Goal: Information Seeking & Learning: Learn about a topic

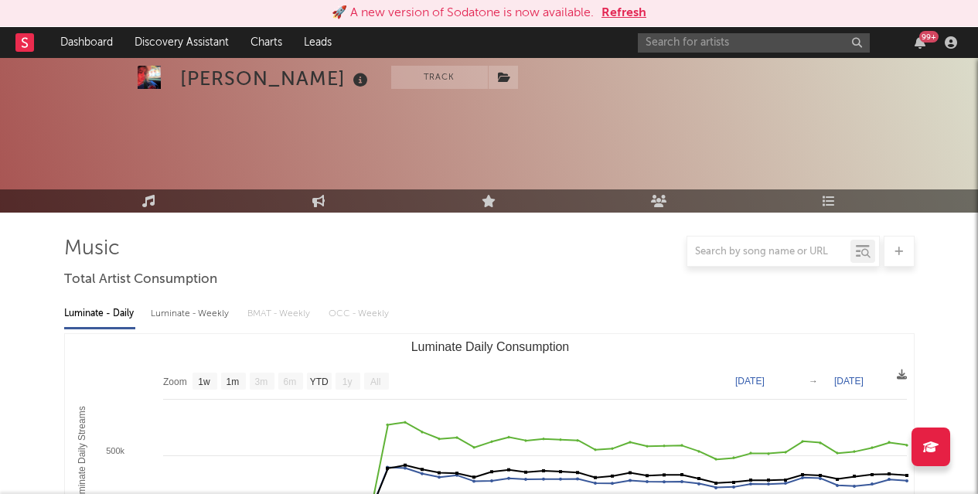
select select "1w"
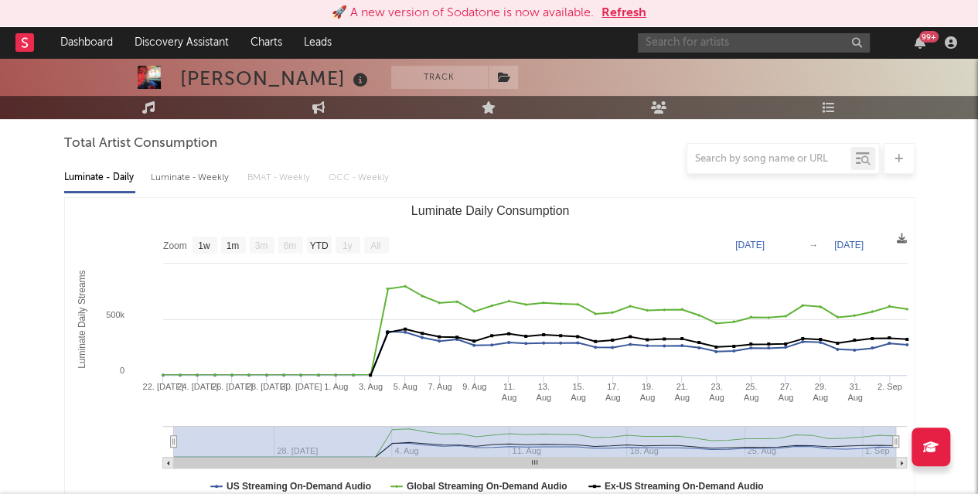
click at [708, 35] on input "text" at bounding box center [754, 42] width 232 height 19
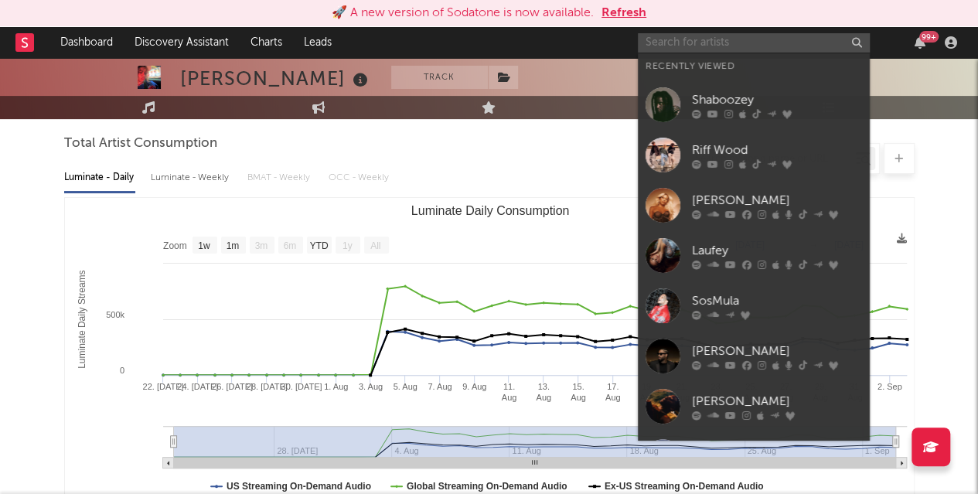
type input "n"
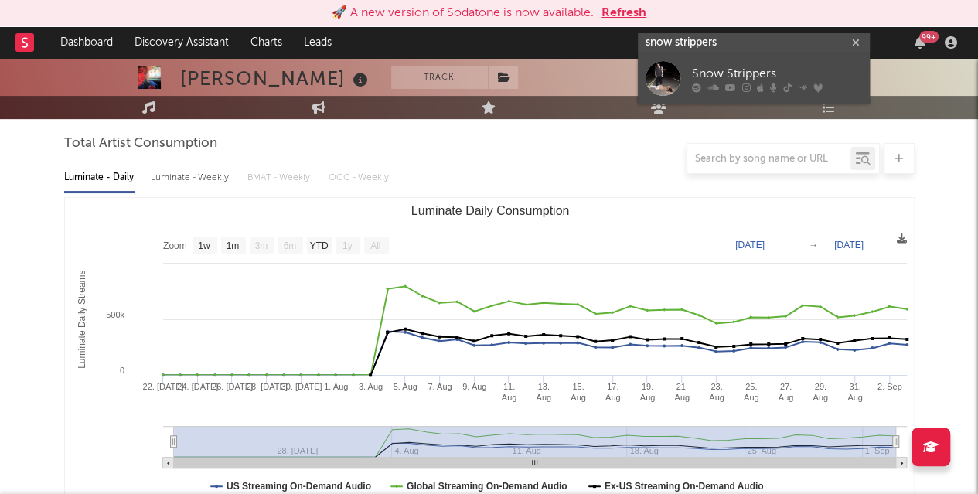
type input "snow strippers"
click at [718, 71] on div "Snow Strippers" at bounding box center [777, 73] width 170 height 19
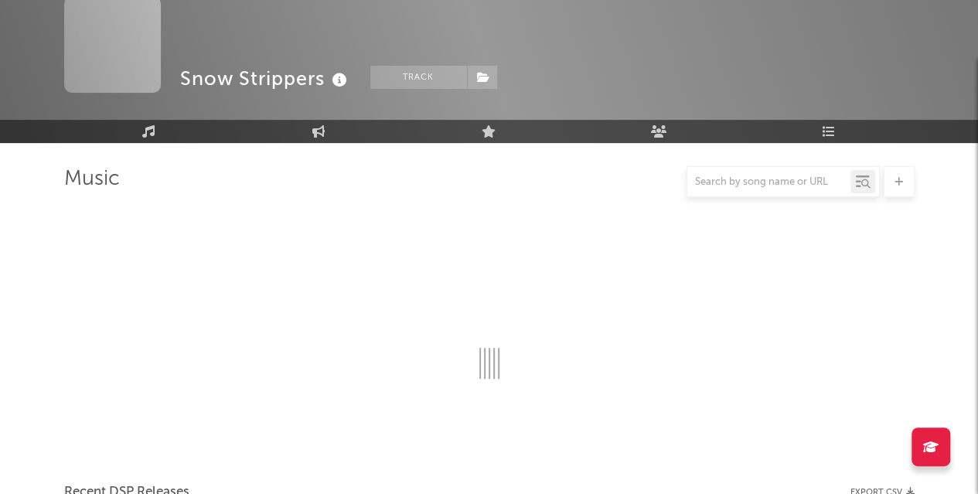
scroll to position [136, 0]
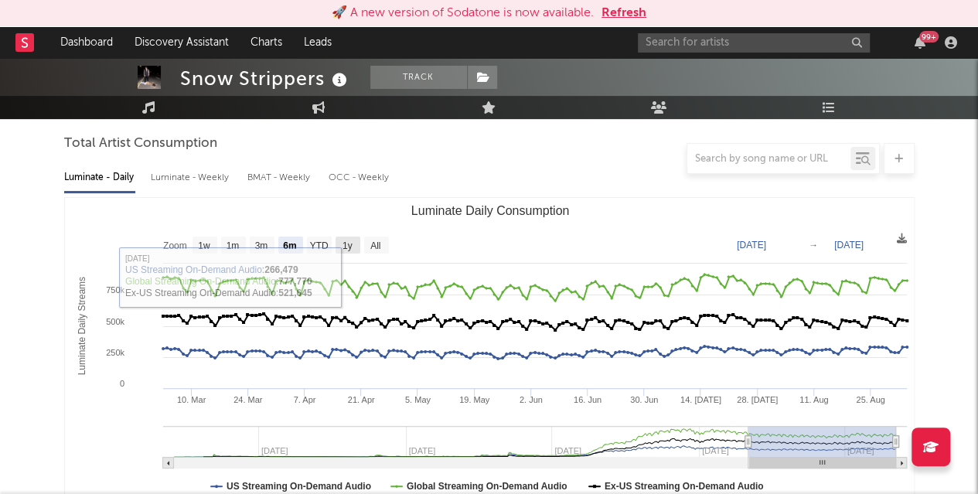
click at [346, 248] on text "1y" at bounding box center [347, 246] width 10 height 11
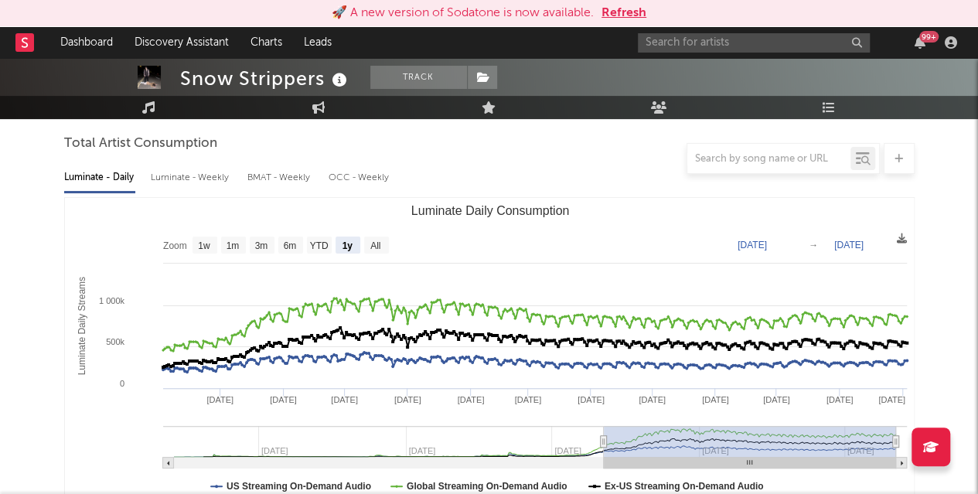
select select "1y"
type input "[DATE]"
